Goal: Check status: Check status

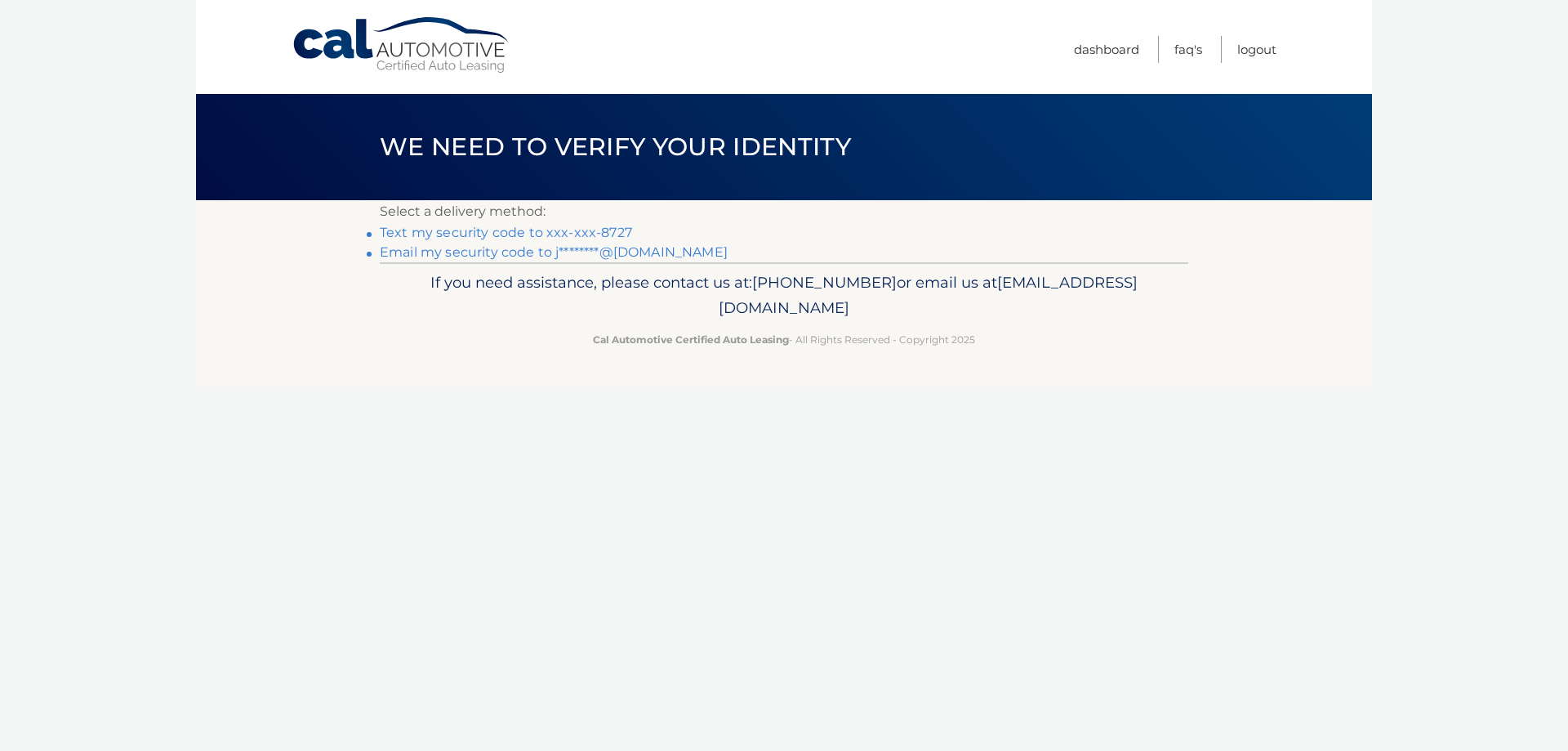
click at [426, 241] on link "Text my security code to xxx-xxx-8727" at bounding box center [505, 232] width 253 height 16
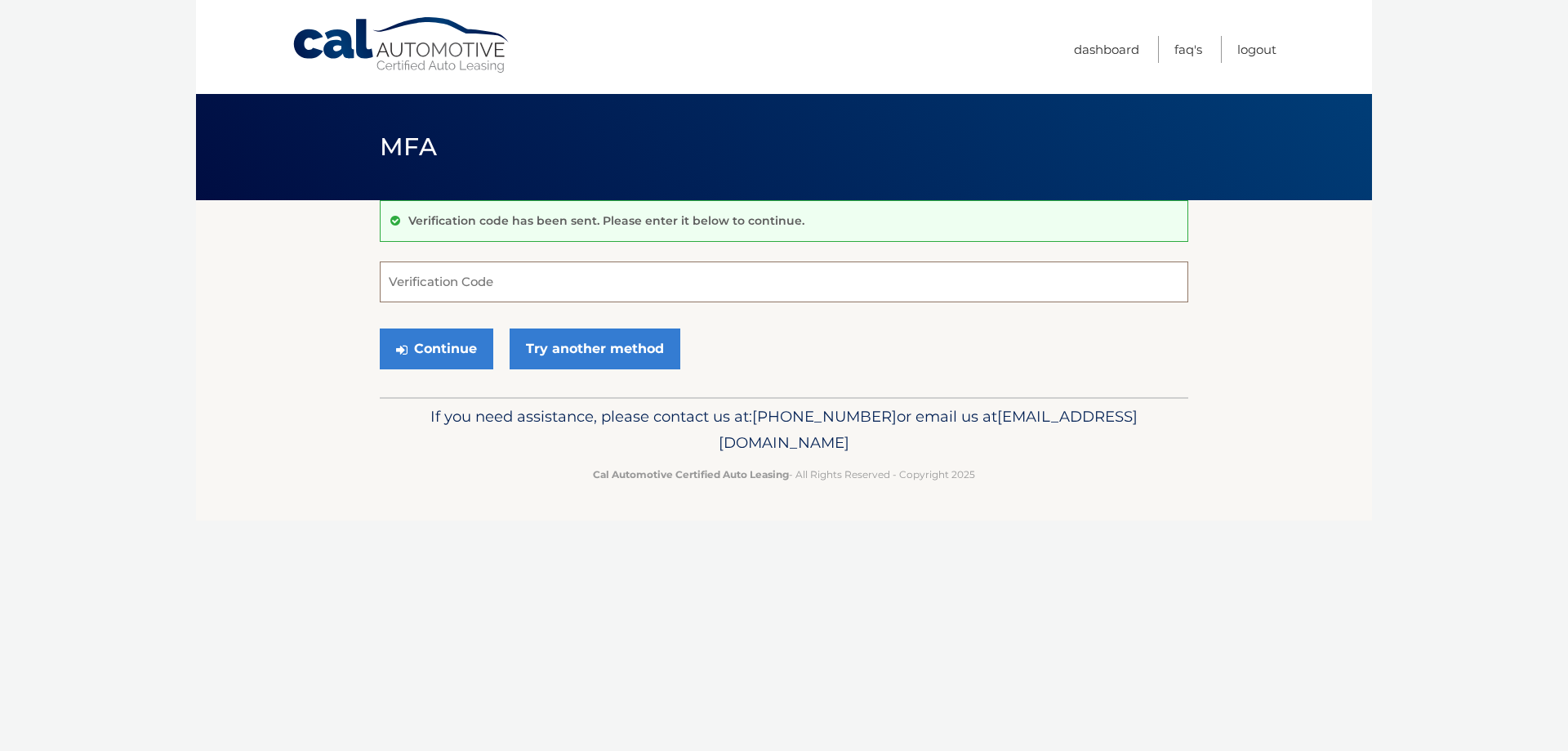
click at [426, 289] on input "Verification Code" at bounding box center [784, 281] width 809 height 40
type input "935944"
click at [434, 364] on button "Continue" at bounding box center [436, 348] width 114 height 40
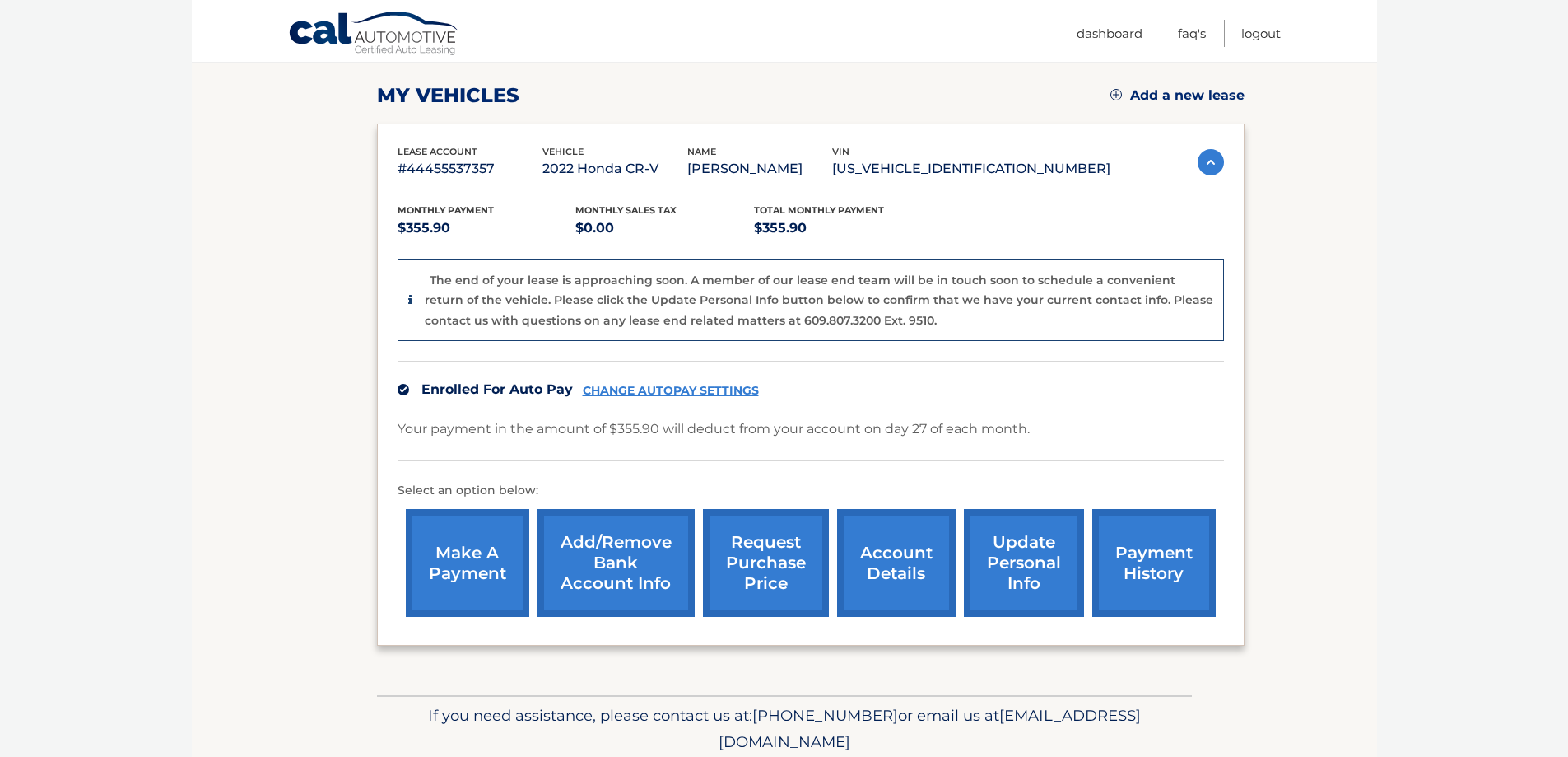
scroll to position [247, 0]
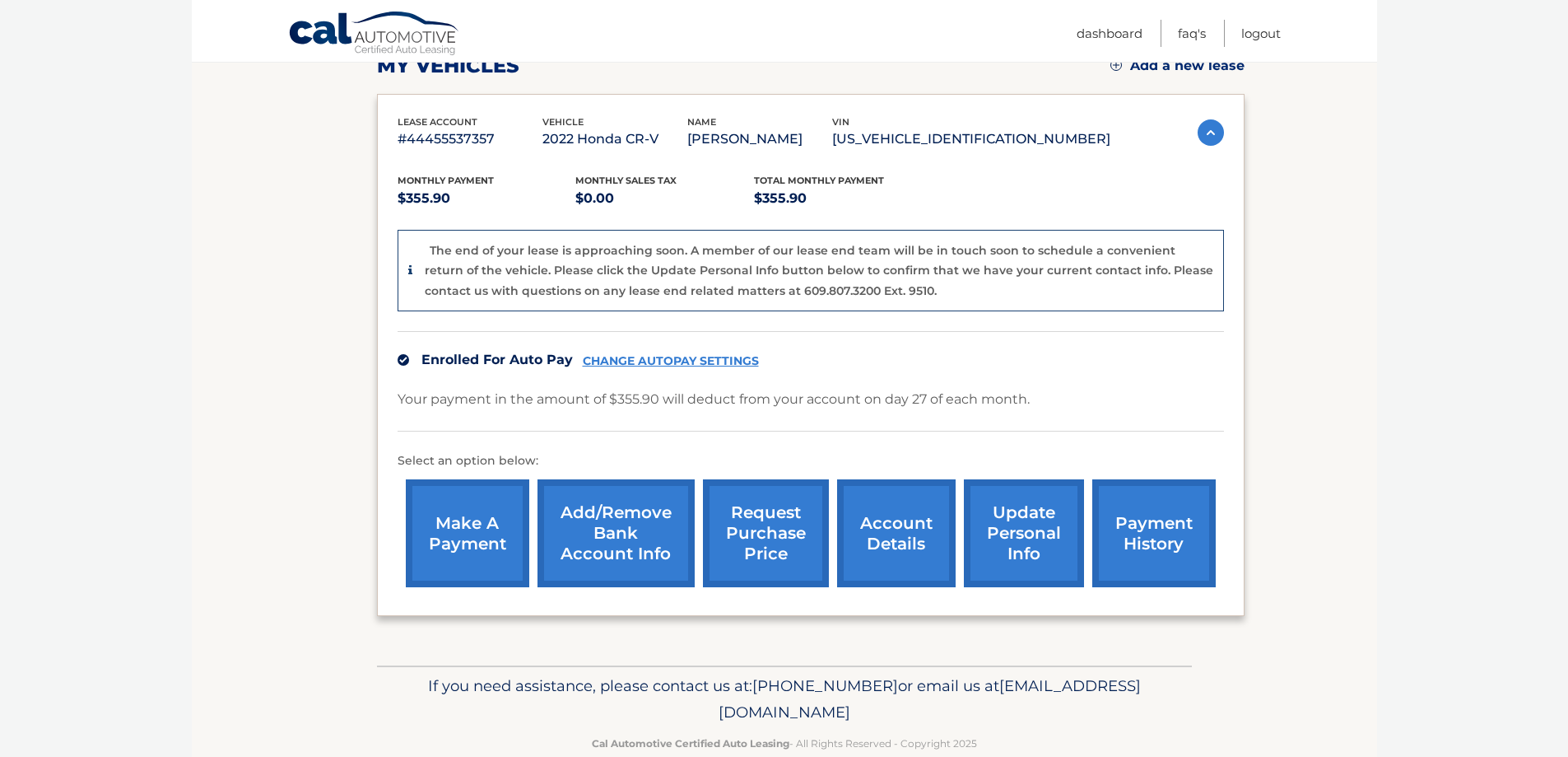
click at [731, 551] on link "request purchase price" at bounding box center [765, 533] width 126 height 108
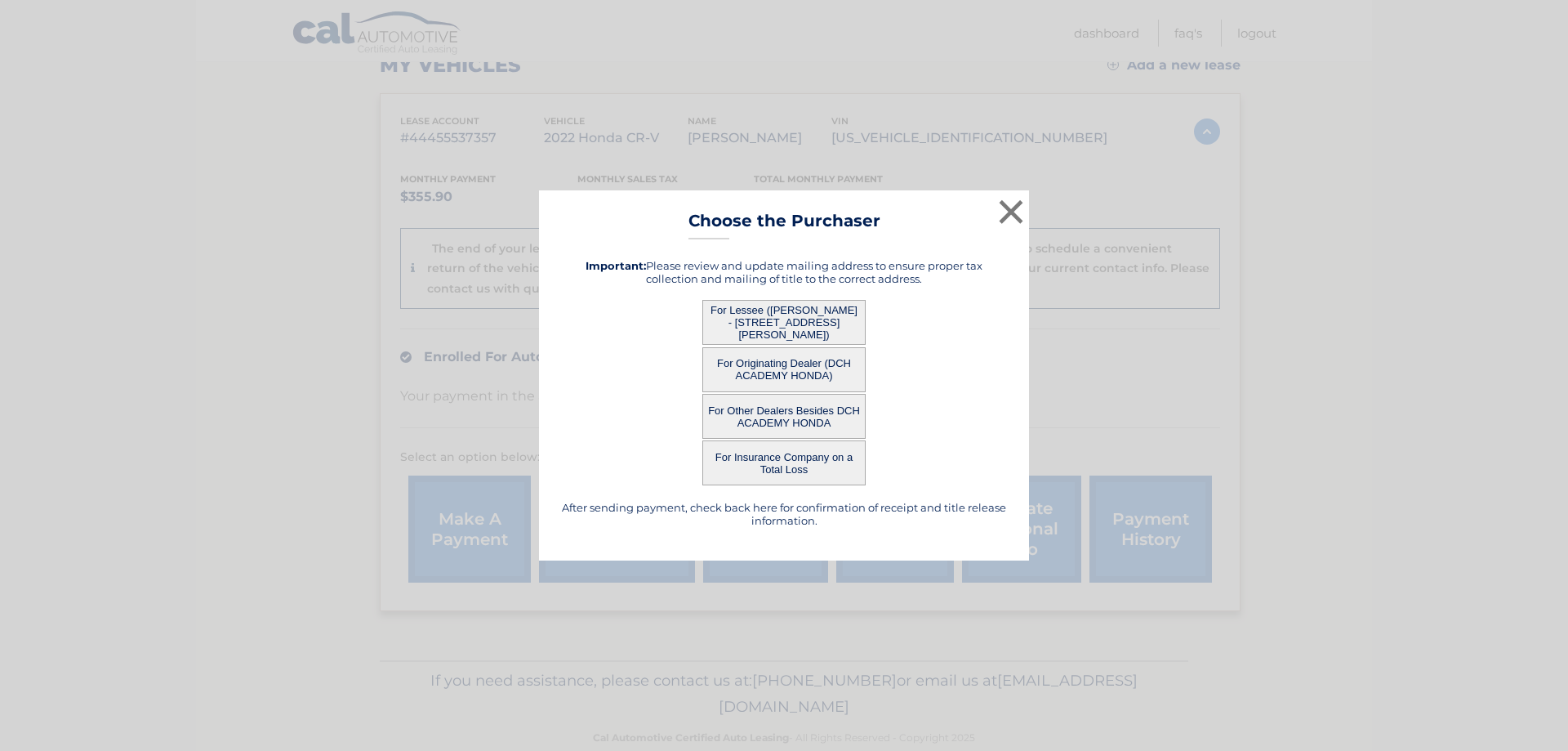
click at [755, 326] on button "For Lessee (DALE STRUBBE - 4 DUNCAN DR, , MORGANVILLE, nj 07751)" at bounding box center [784, 322] width 163 height 45
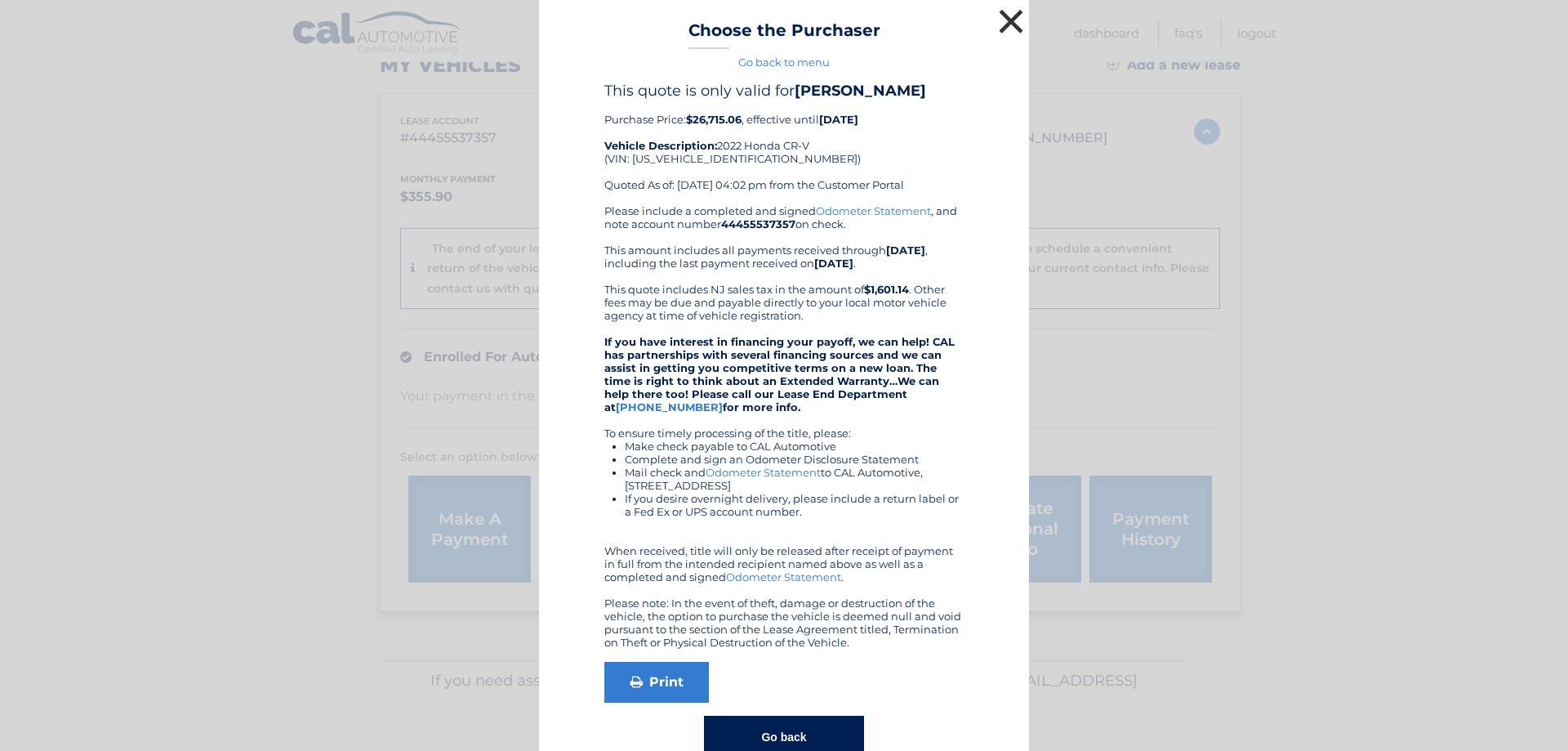
click at [1000, 17] on button "×" at bounding box center [1011, 21] width 33 height 33
